Goal: Obtain resource: Obtain resource

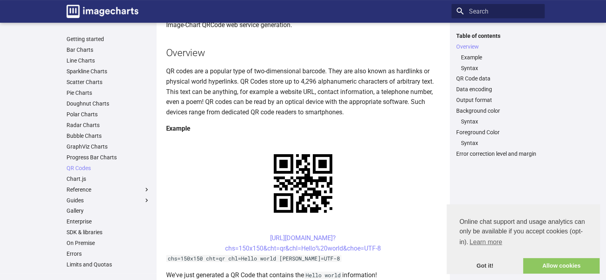
scroll to position [120, 0]
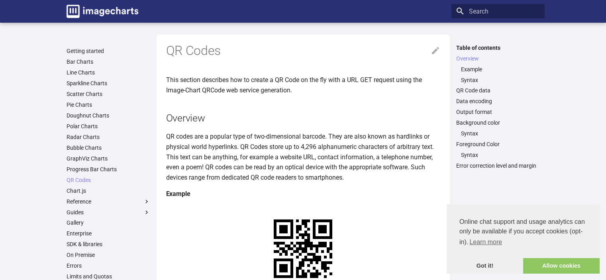
scroll to position [119, 0]
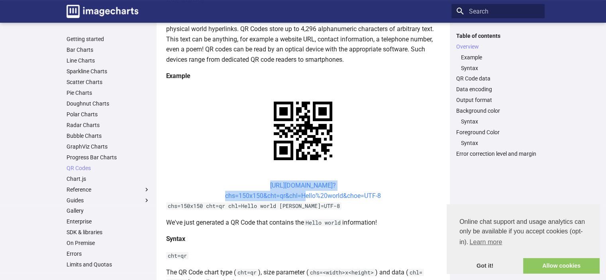
drag, startPoint x: 256, startPoint y: 109, endPoint x: 301, endPoint y: 122, distance: 47.3
click at [301, 180] on center "[URL][DOMAIN_NAME]? chs=150x150&cht=qr&chl=Hello%20world&choe=UTF-8" at bounding box center [303, 190] width 274 height 20
copy link "[URL][DOMAIN_NAME]? chs=150x150&cht=qr&chl="
